Goal: Transaction & Acquisition: Download file/media

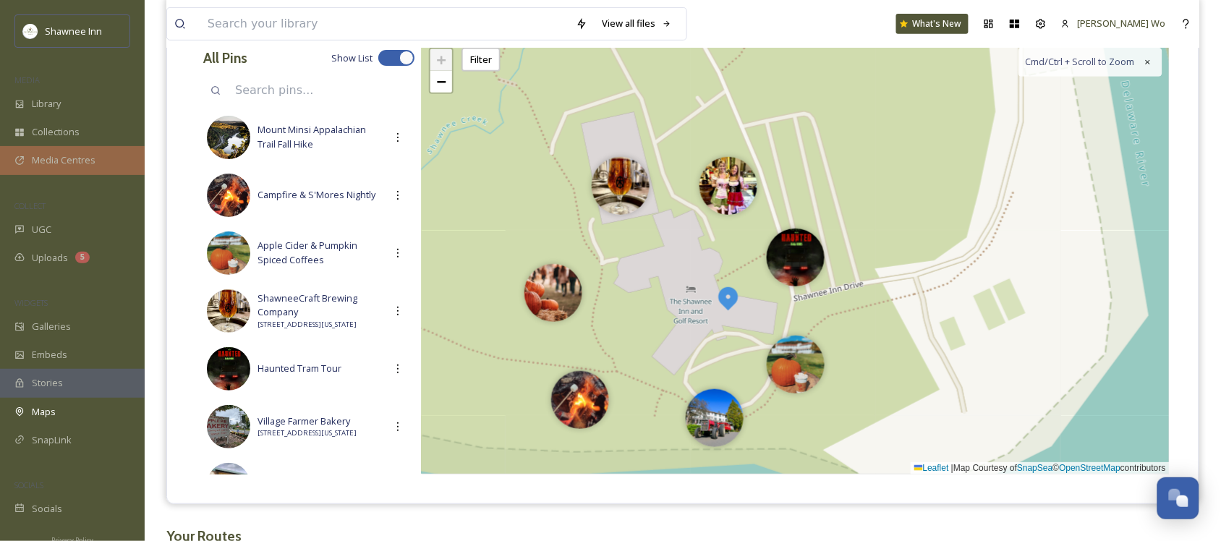
scroll to position [1438, 0]
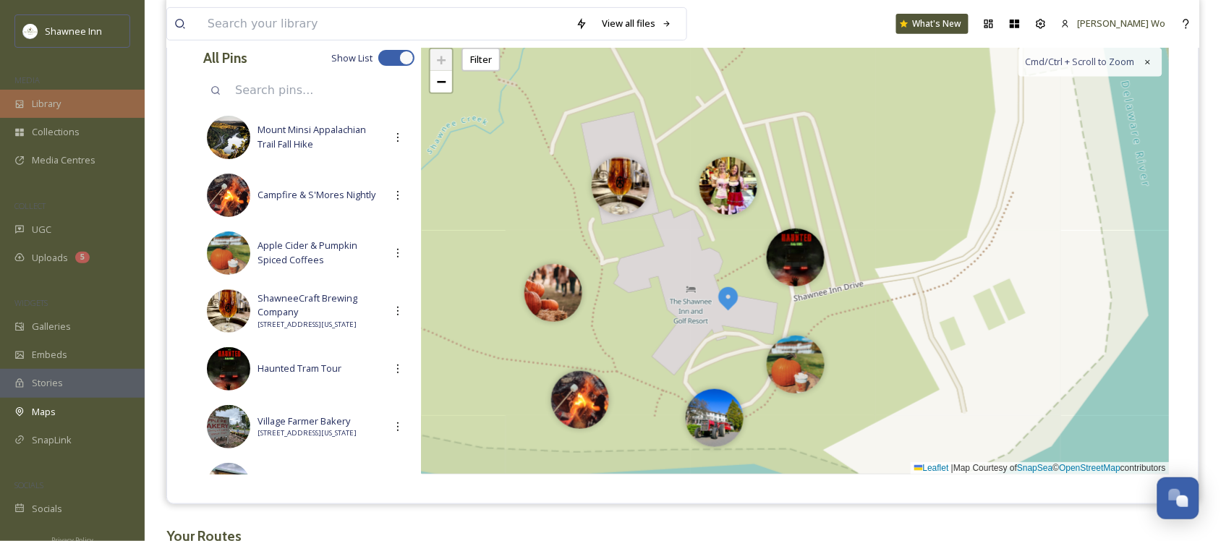
click at [59, 94] on div "Library" at bounding box center [72, 104] width 145 height 28
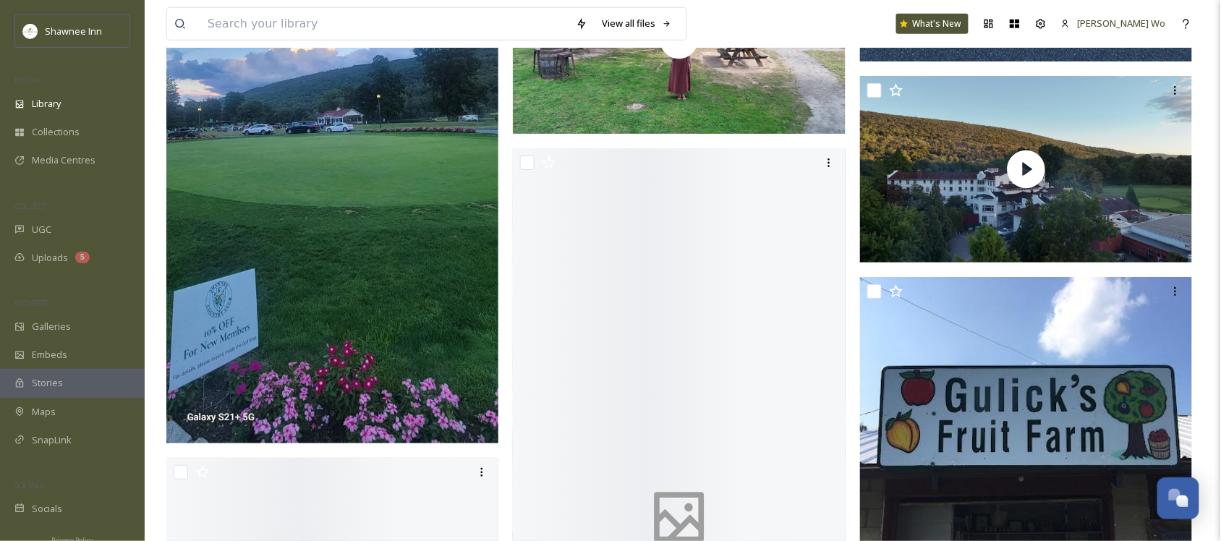
scroll to position [6783, 0]
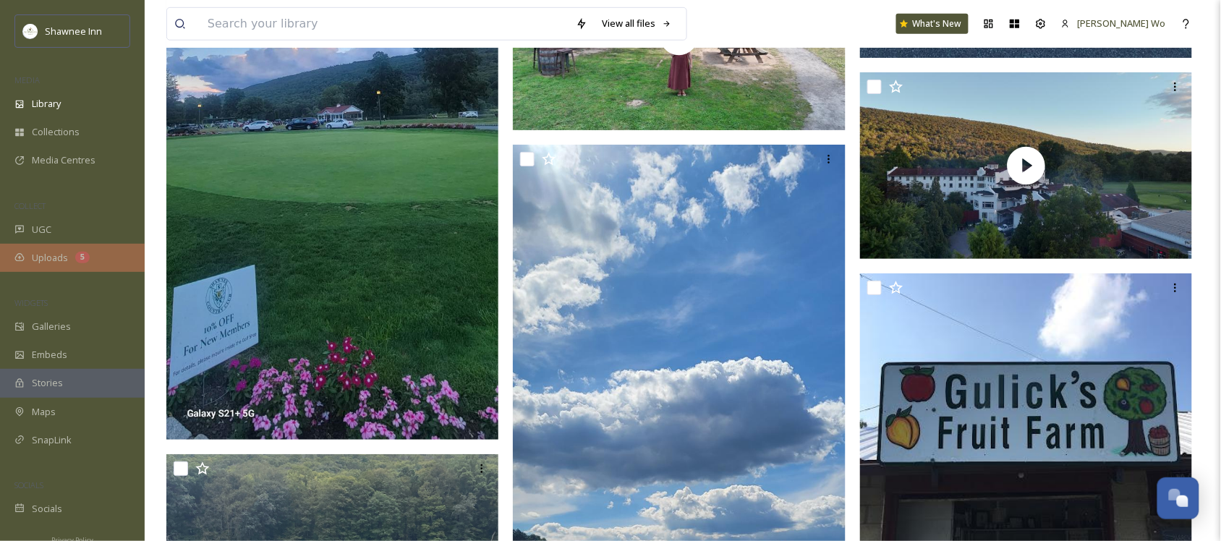
click at [54, 268] on div "Uploads 5" at bounding box center [72, 258] width 145 height 28
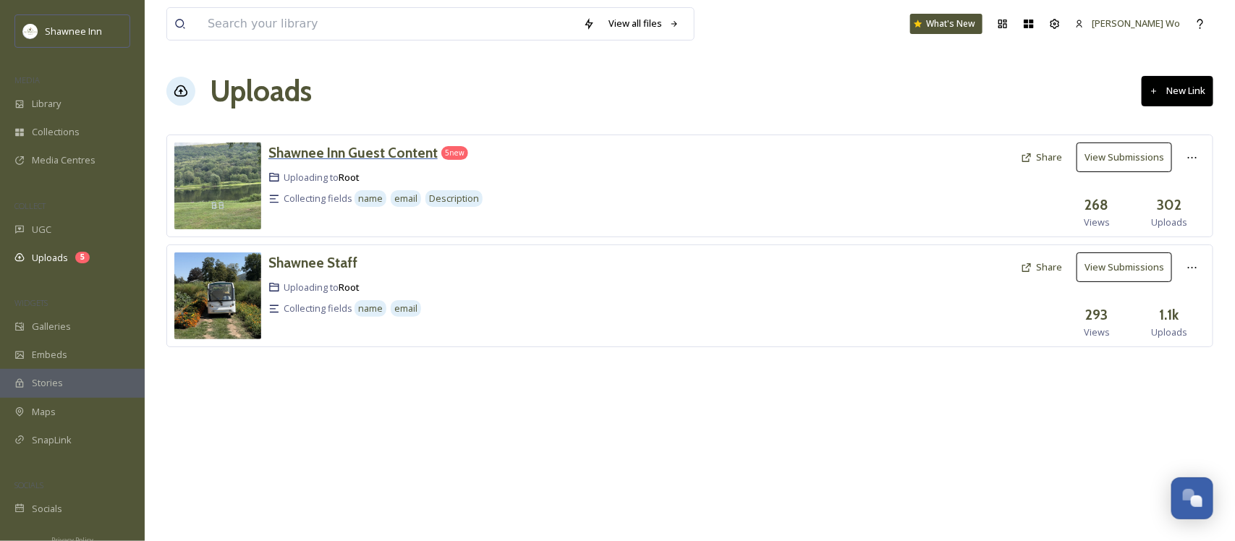
click at [336, 146] on h3 "Shawnee Inn Guest Content" at bounding box center [352, 152] width 169 height 17
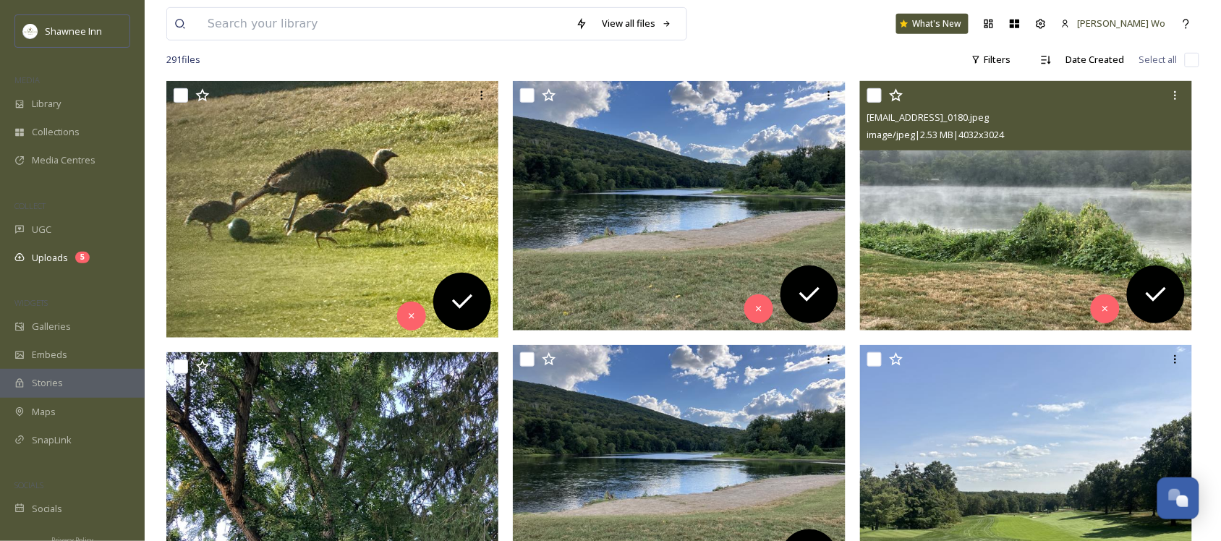
scroll to position [181, 0]
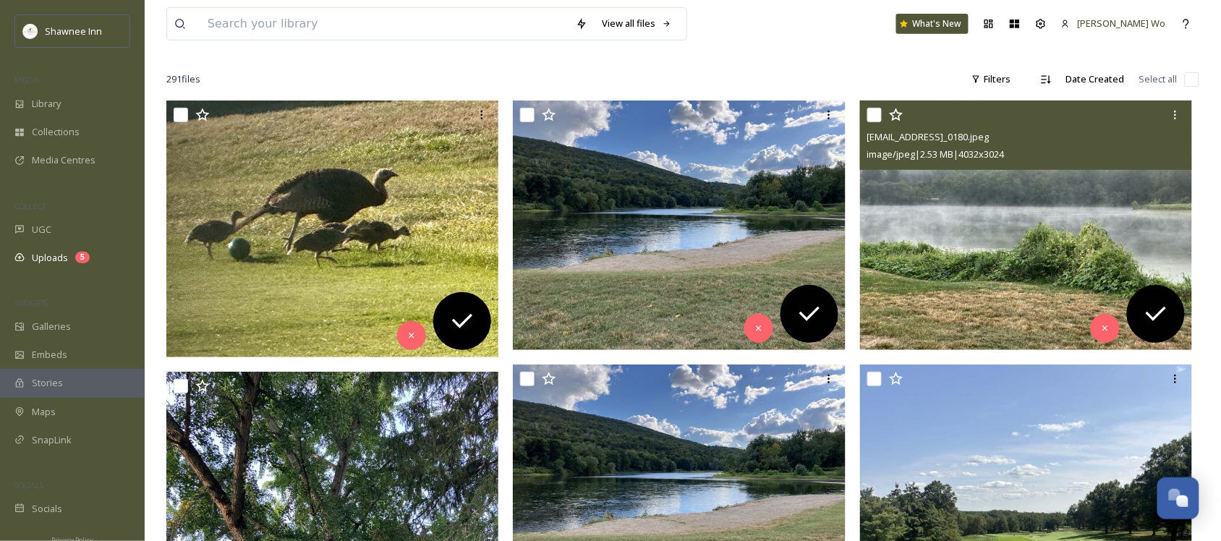
click at [943, 254] on img at bounding box center [1026, 226] width 333 height 250
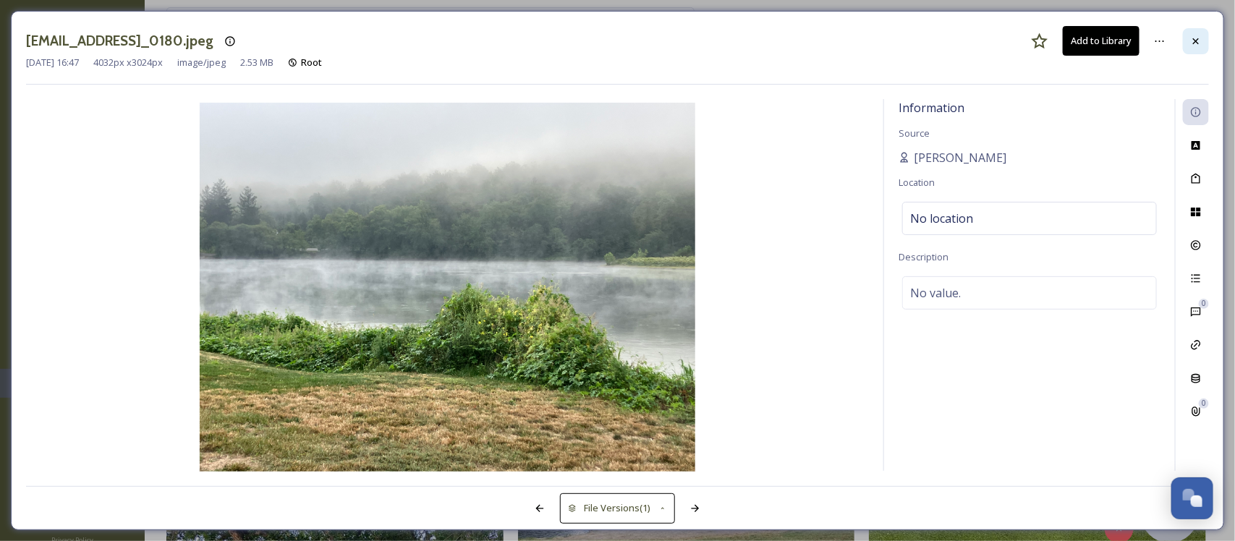
click at [1192, 44] on icon at bounding box center [1196, 41] width 12 height 12
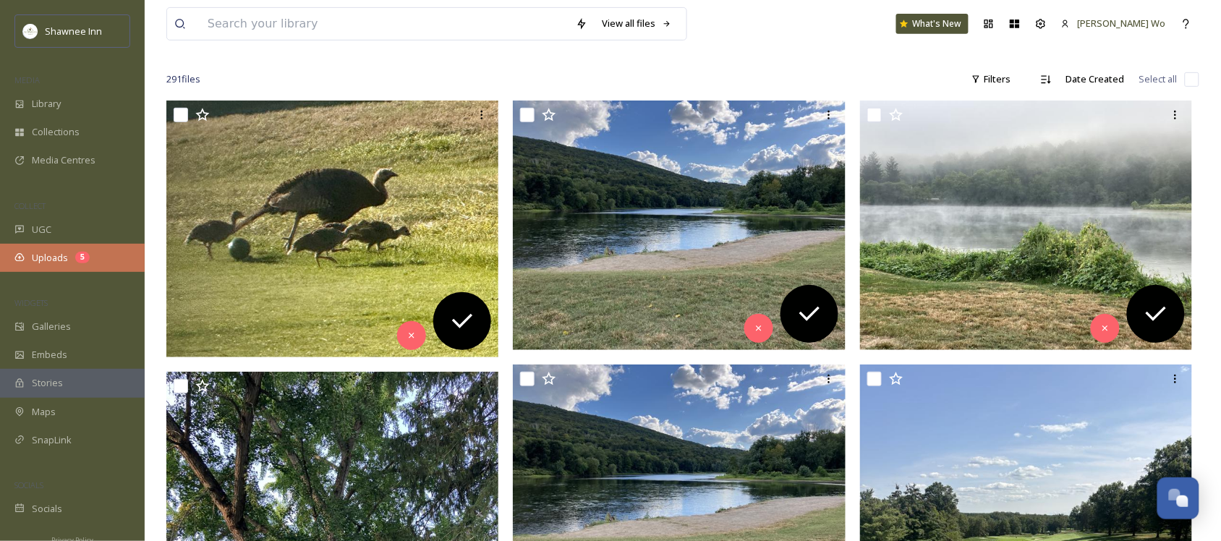
click at [30, 257] on div "Uploads 5" at bounding box center [72, 258] width 145 height 28
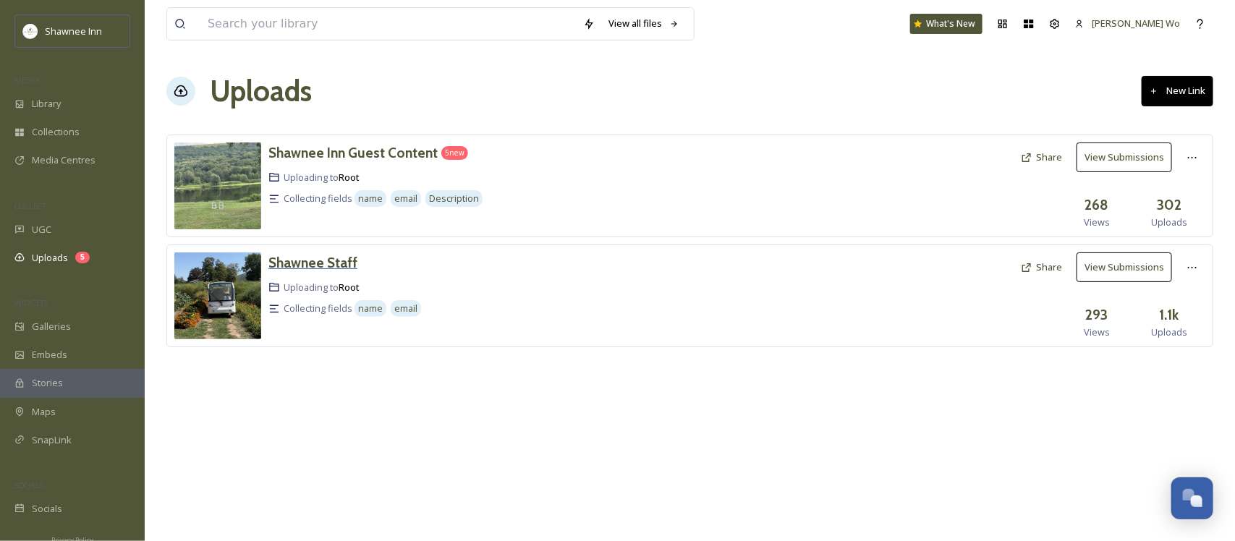
click at [305, 253] on div "Shawnee Staff" at bounding box center [312, 263] width 89 height 21
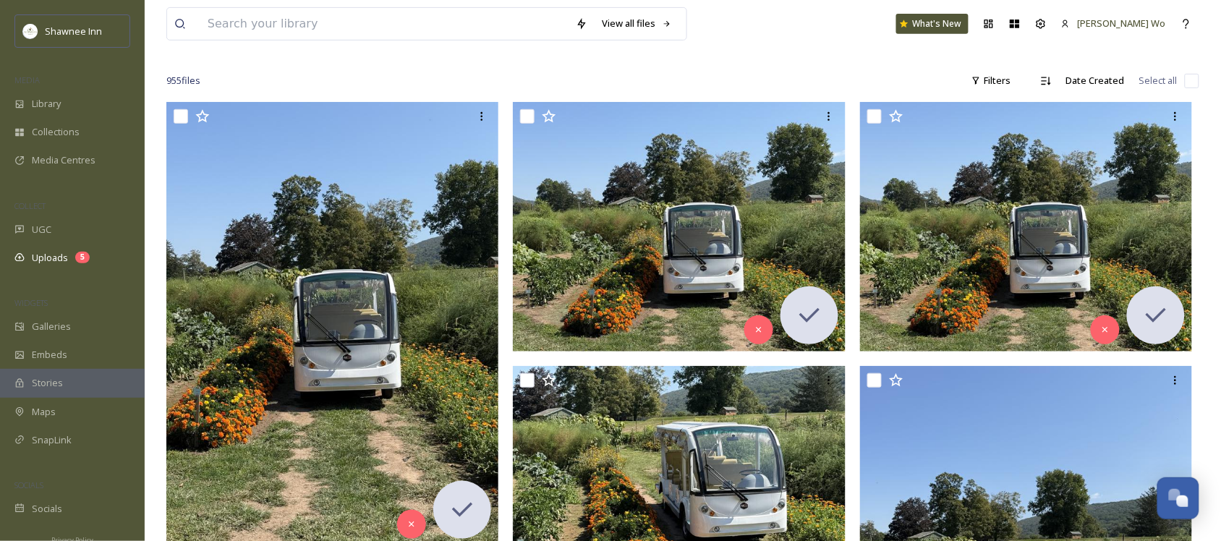
scroll to position [1085, 0]
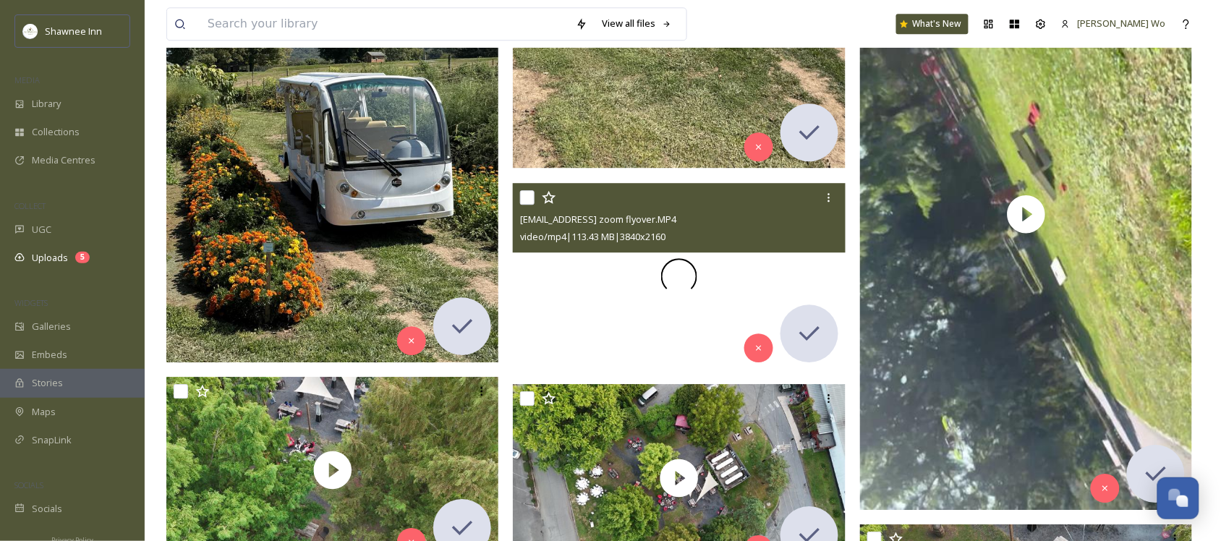
click at [679, 276] on span at bounding box center [679, 276] width 42 height 42
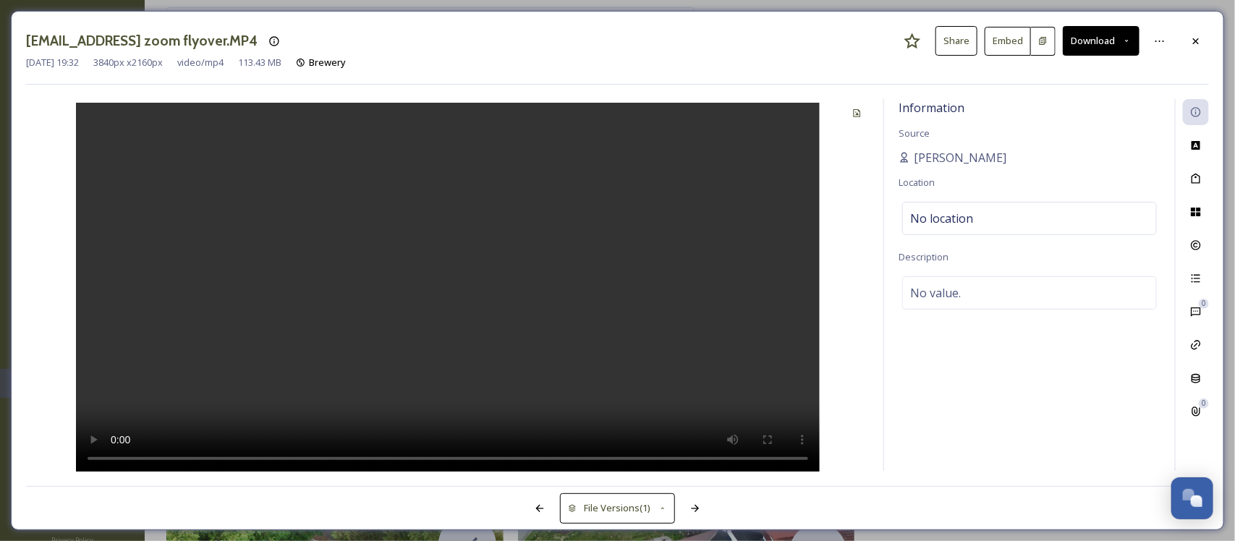
click at [284, 344] on video at bounding box center [448, 289] width 744 height 372
click at [854, 232] on div at bounding box center [447, 285] width 843 height 373
click at [1195, 38] on icon at bounding box center [1196, 41] width 12 height 12
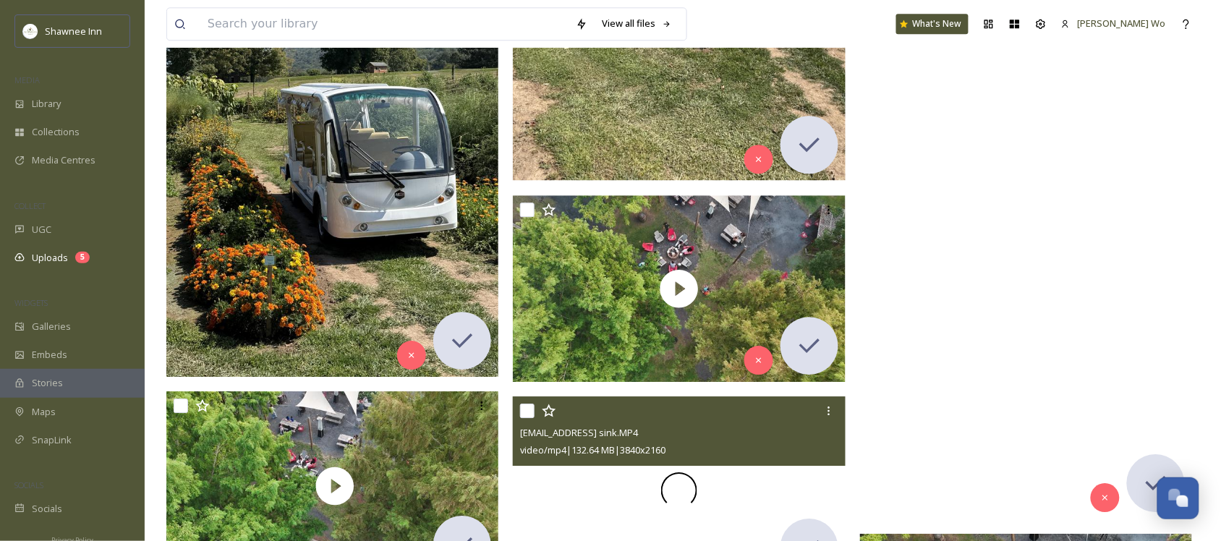
click at [680, 487] on span at bounding box center [679, 490] width 36 height 36
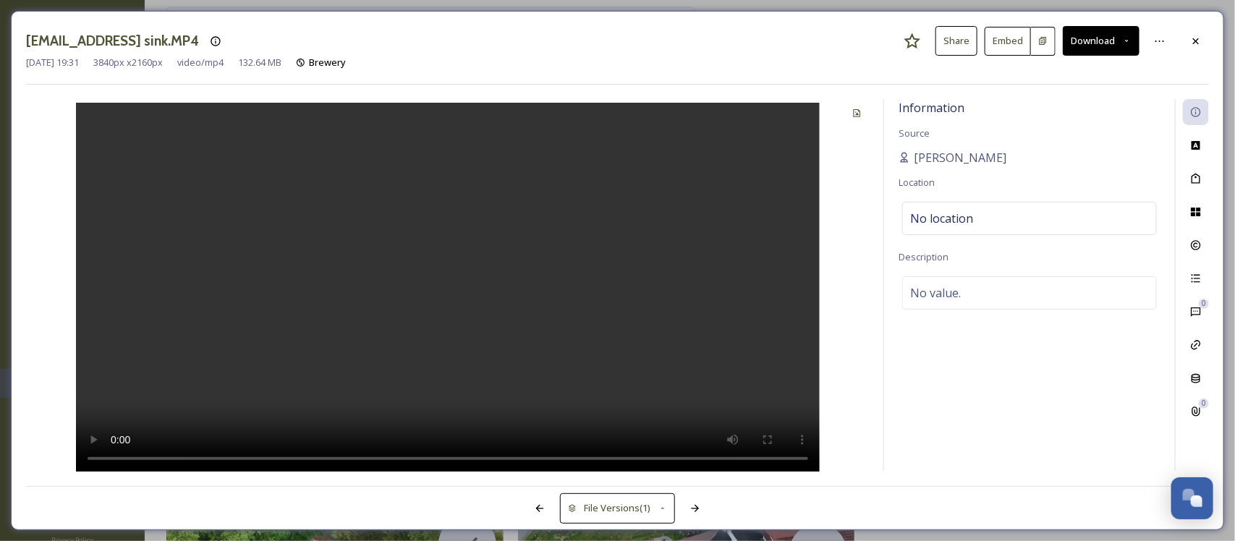
click at [1131, 47] on button "Download" at bounding box center [1101, 41] width 77 height 30
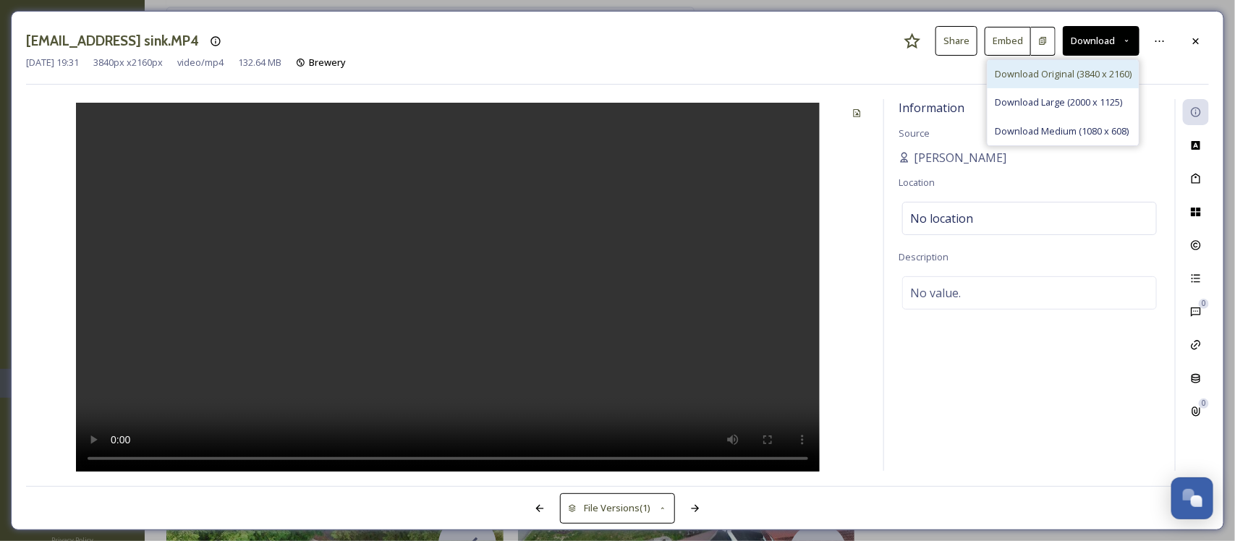
click at [1090, 78] on span "Download Original (3840 x 2160)" at bounding box center [1063, 74] width 137 height 14
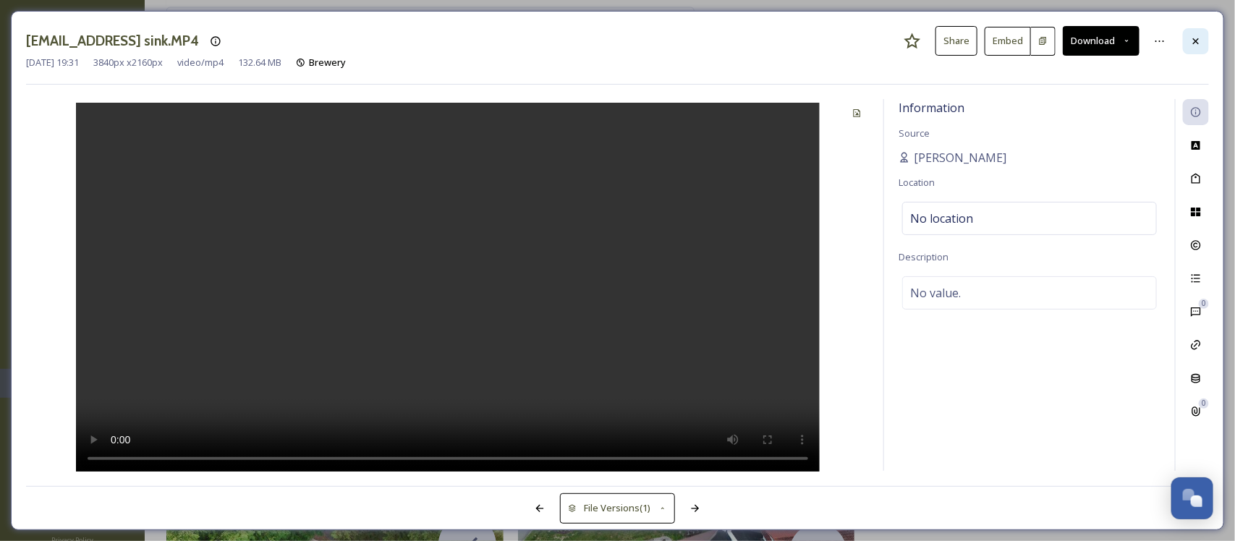
click at [1195, 49] on div at bounding box center [1196, 41] width 26 height 26
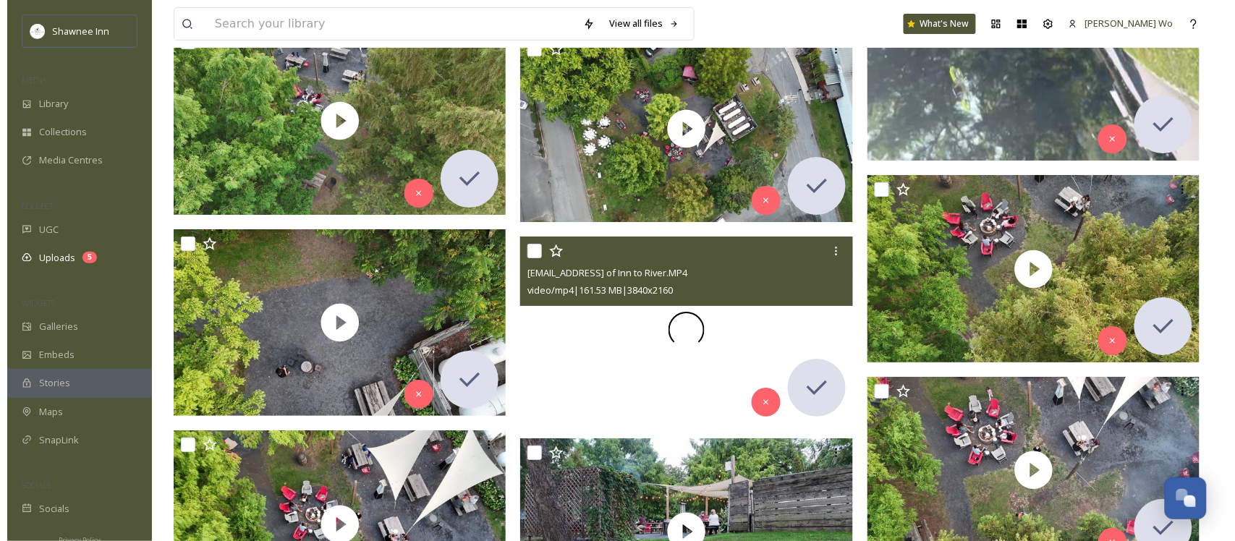
scroll to position [1447, 0]
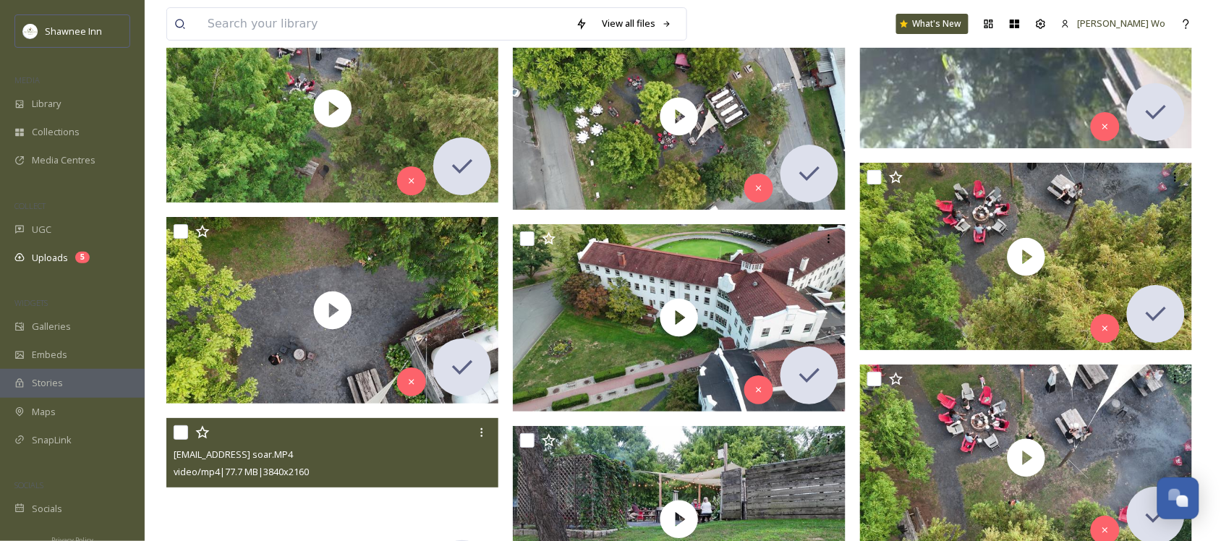
click at [326, 501] on video "ext_1757201513.633558_archibaldmackenzie16@gmail.com-Brewery soar.MP4" at bounding box center [332, 511] width 333 height 187
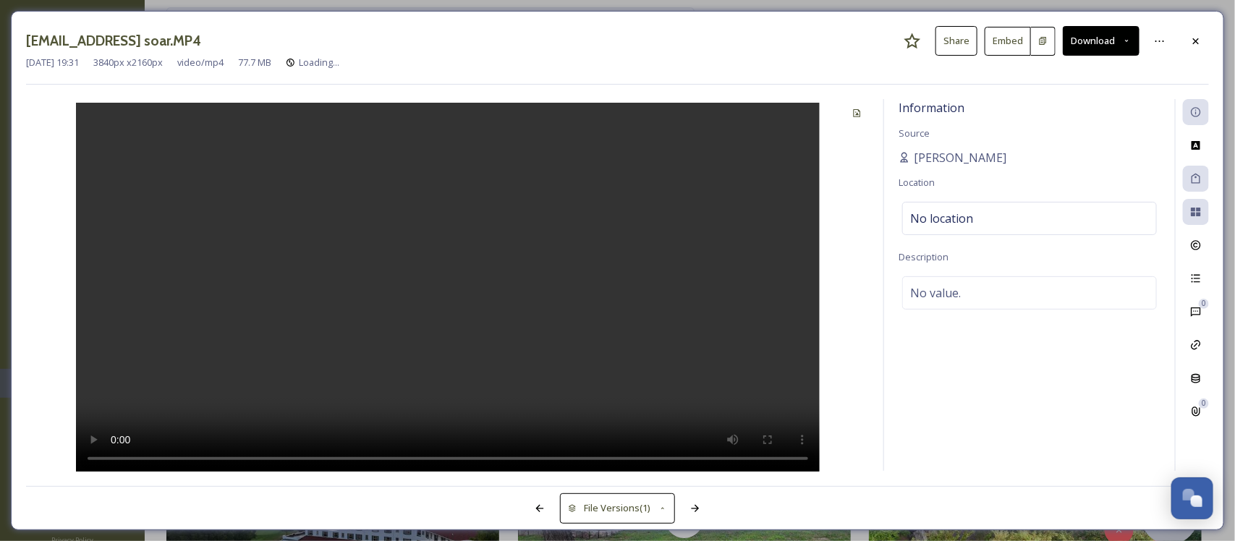
click at [403, 386] on video at bounding box center [448, 289] width 744 height 372
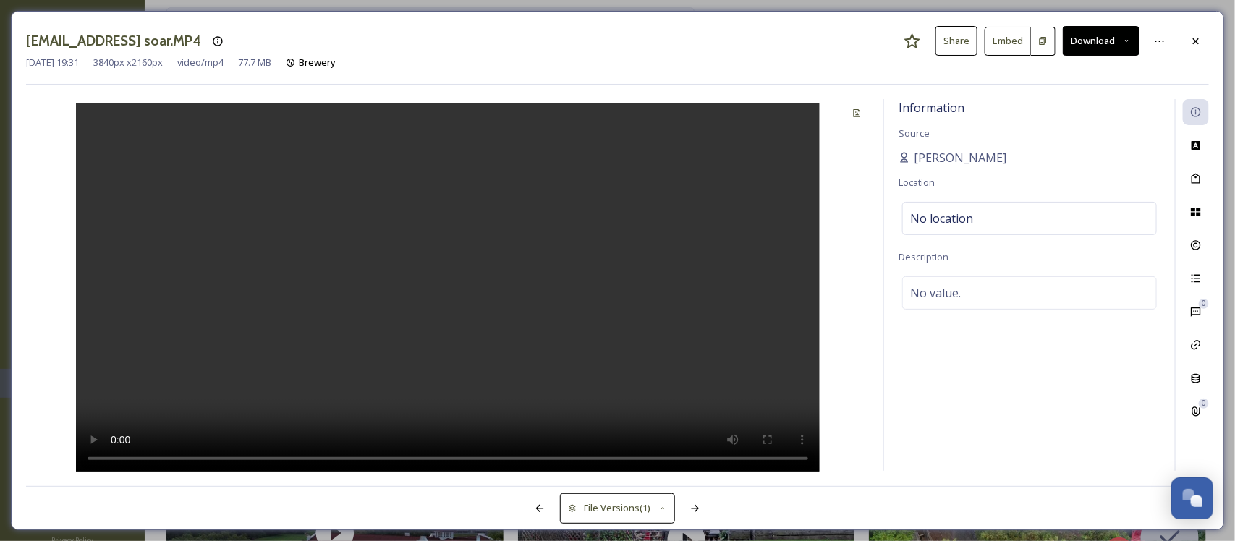
click at [273, 287] on video at bounding box center [448, 289] width 744 height 372
